Goal: Task Accomplishment & Management: Complete application form

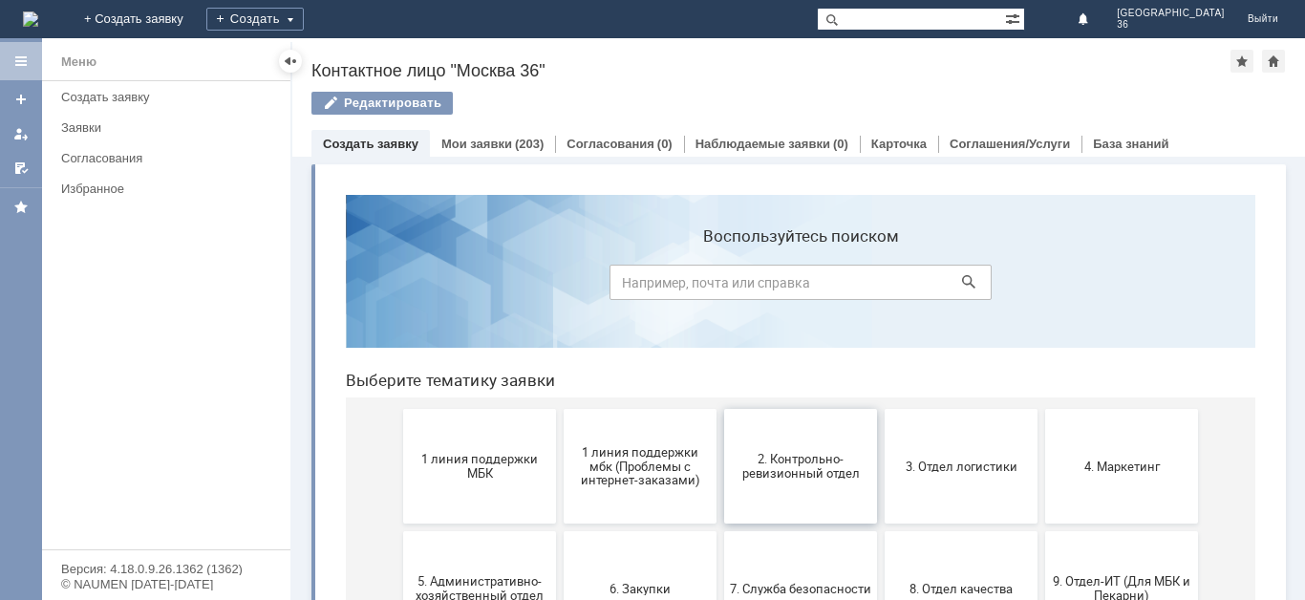
click at [819, 485] on button "2. Контрольно-ревизионный отдел" at bounding box center [800, 466] width 153 height 115
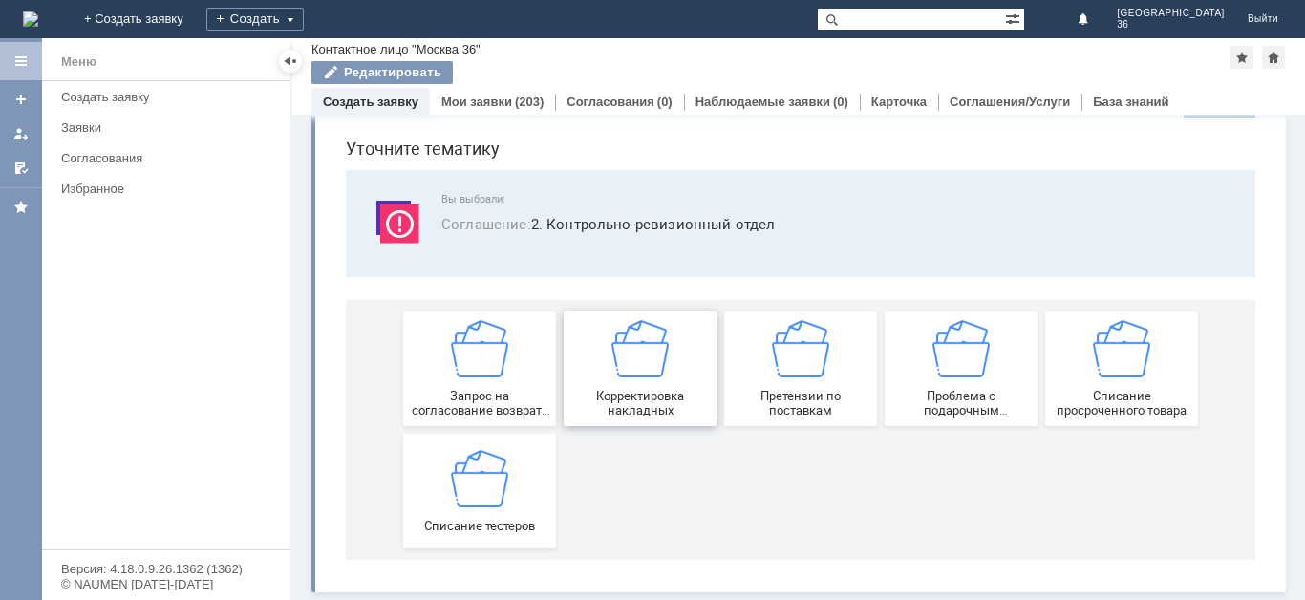
scroll to position [59, 0]
click at [507, 493] on div "Списание тестеров" at bounding box center [479, 490] width 141 height 83
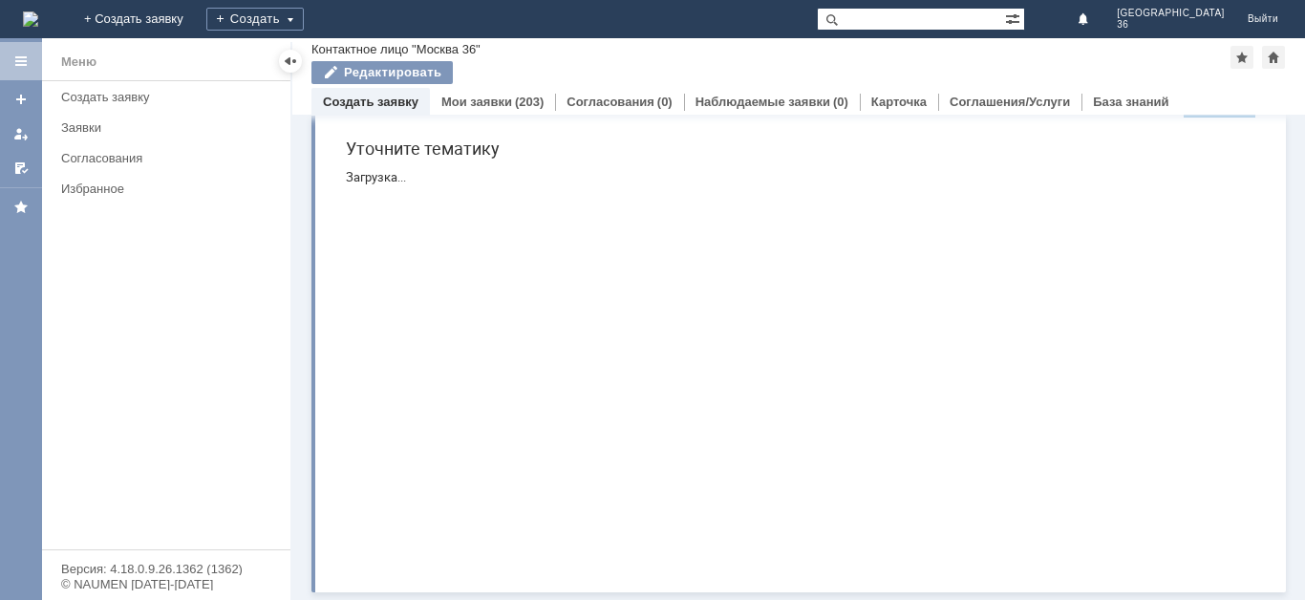
scroll to position [0, 0]
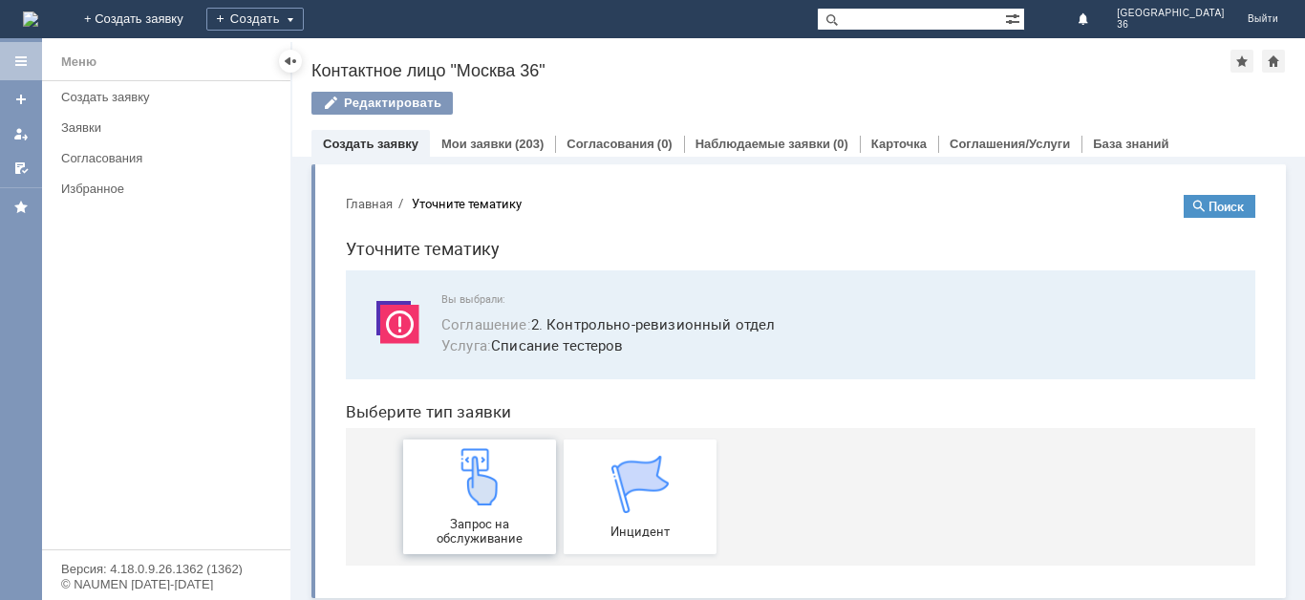
click at [504, 507] on div "Запрос на обслуживание" at bounding box center [479, 496] width 141 height 97
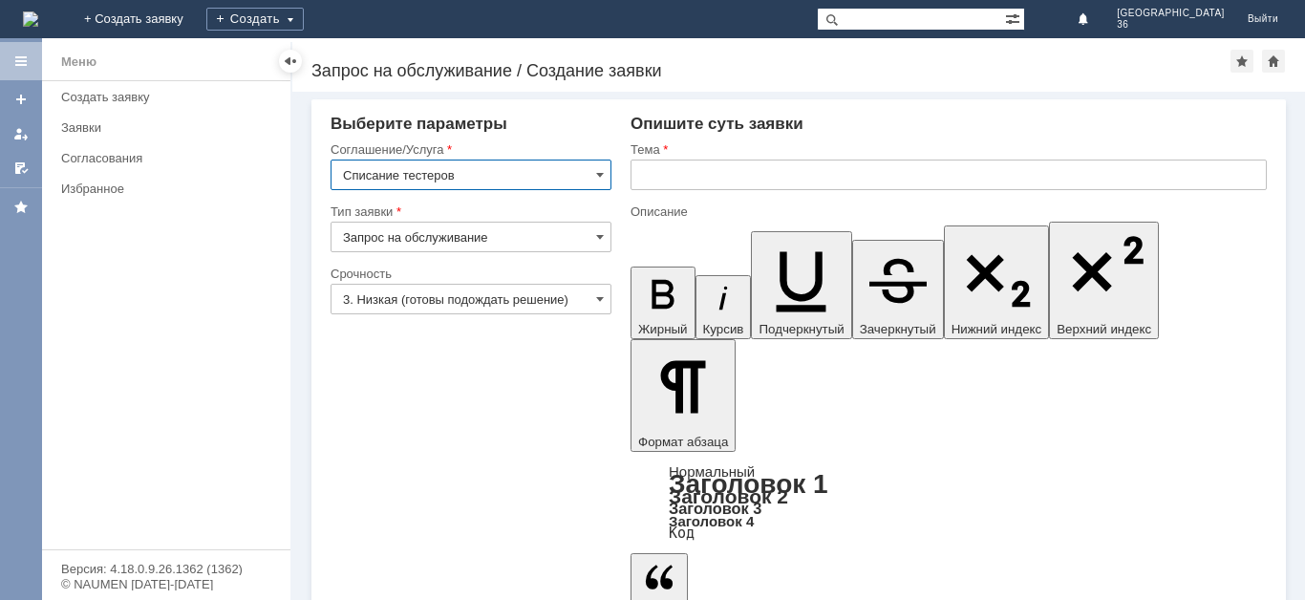
click at [655, 178] on input "text" at bounding box center [949, 175] width 636 height 31
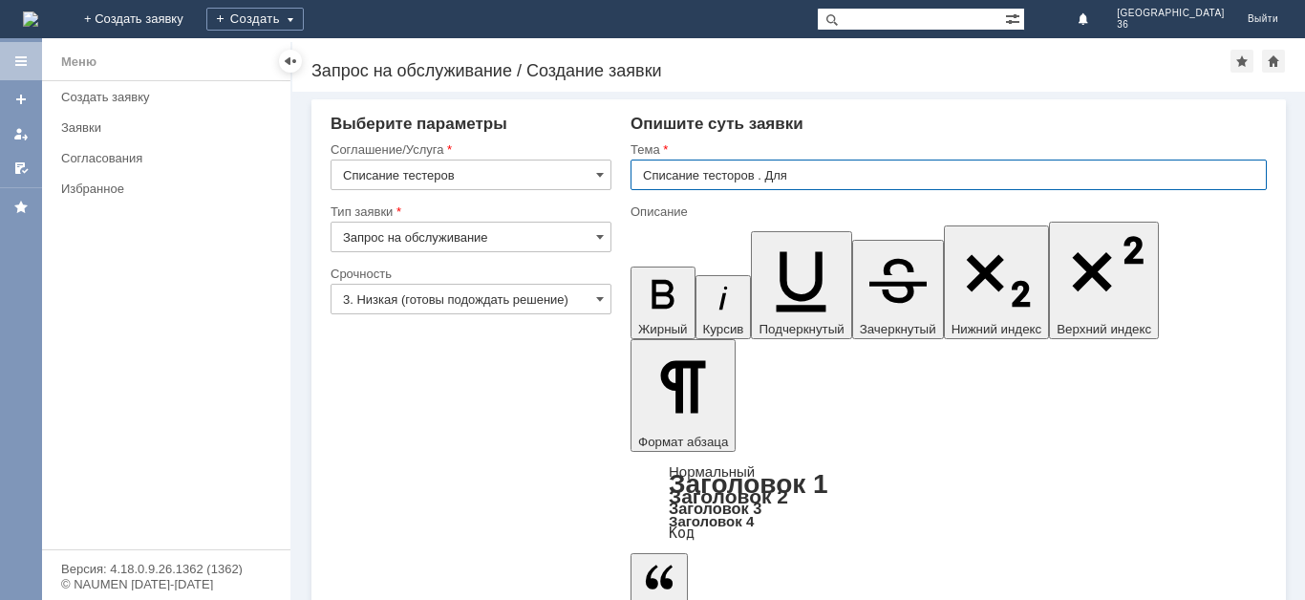
click at [734, 173] on input "Списание тесторов . Для" at bounding box center [949, 175] width 636 height 31
click at [786, 175] on input "Списание тестеров . Для" at bounding box center [949, 175] width 636 height 31
click at [875, 173] on input "Списание тестеров . Для [PERSON_NAME]" at bounding box center [949, 175] width 636 height 31
type input "Списание тестеров . Для [PERSON_NAME]"
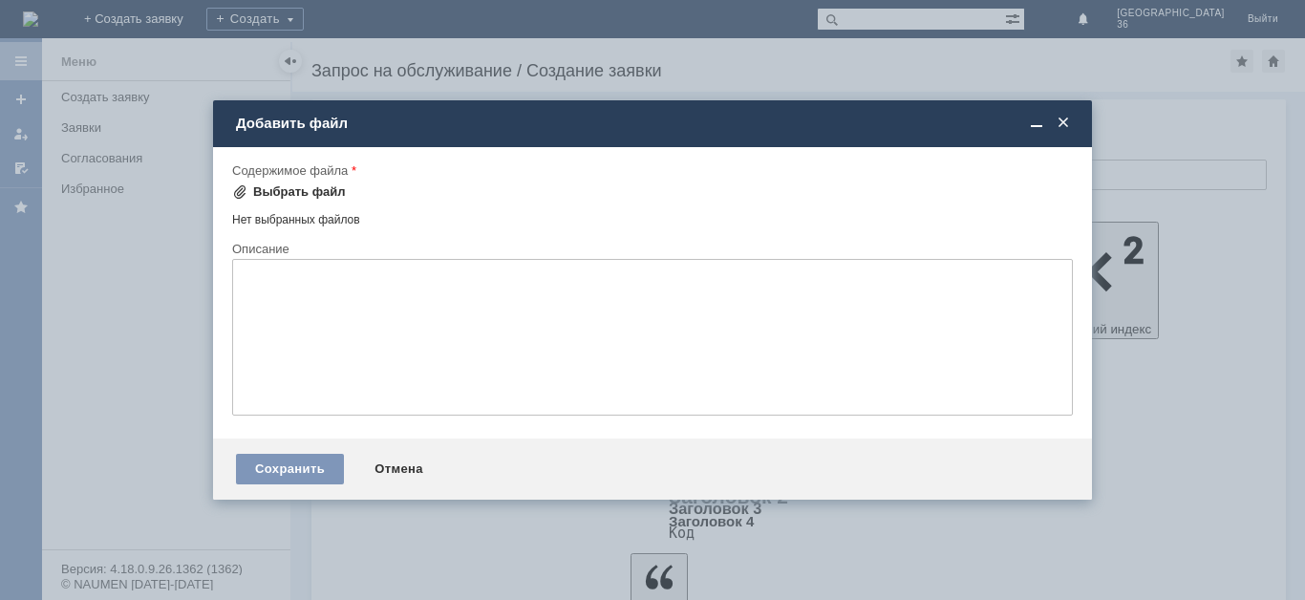
click at [327, 192] on div "Выбрать файл" at bounding box center [299, 191] width 93 height 15
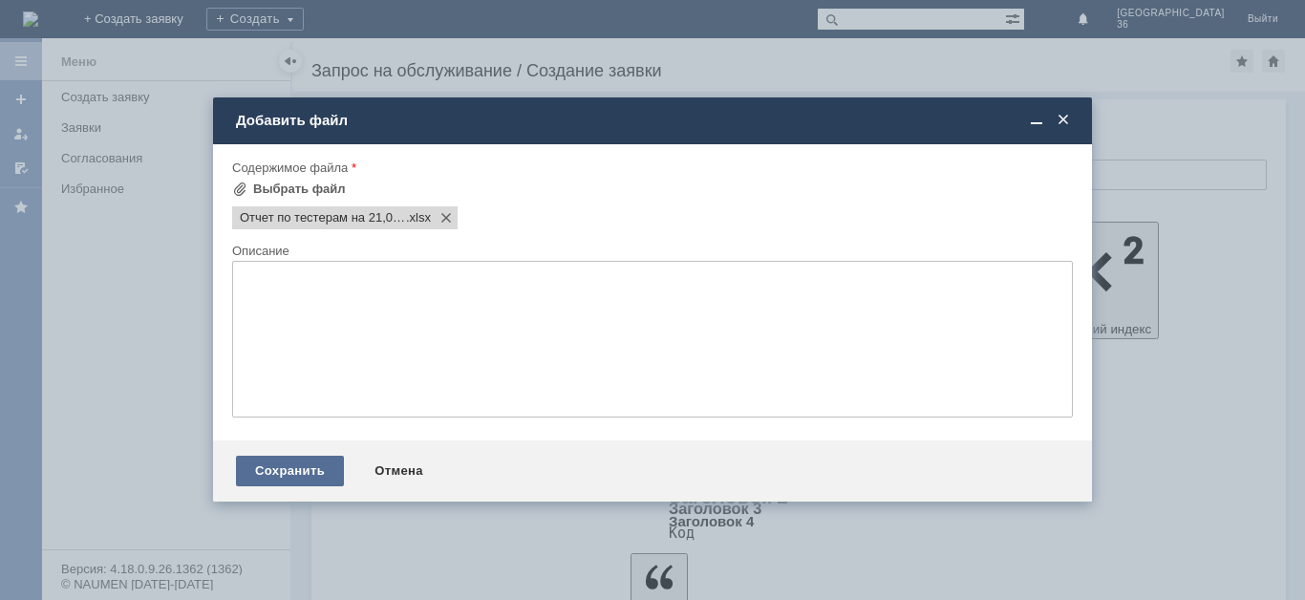
click at [291, 467] on div "Сохранить" at bounding box center [290, 471] width 108 height 31
